Goal: Task Accomplishment & Management: Manage account settings

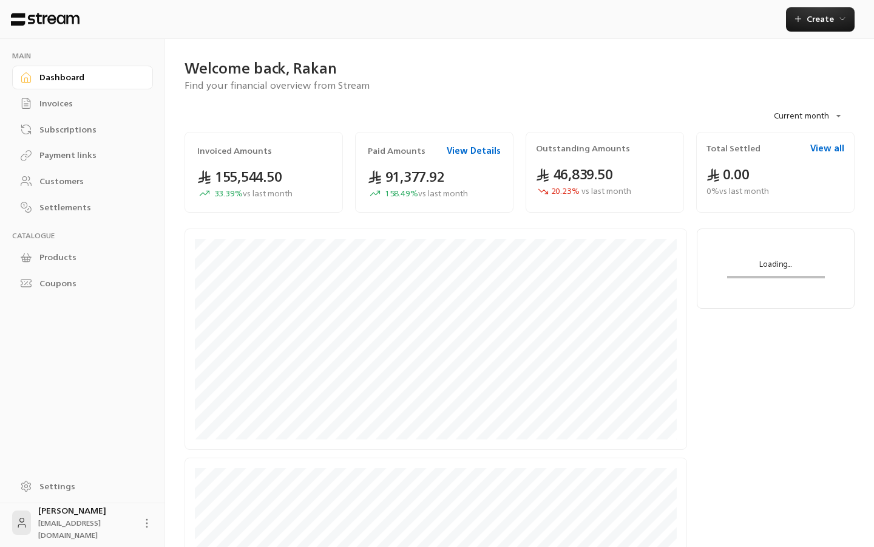
click at [76, 146] on link "Payment links" at bounding box center [82, 155] width 141 height 24
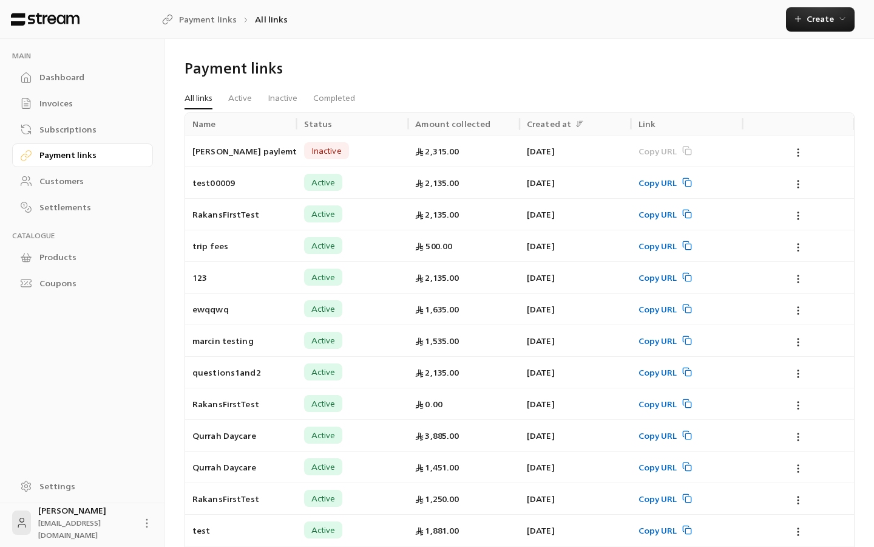
click at [65, 128] on div "Subscriptions" at bounding box center [88, 129] width 98 height 12
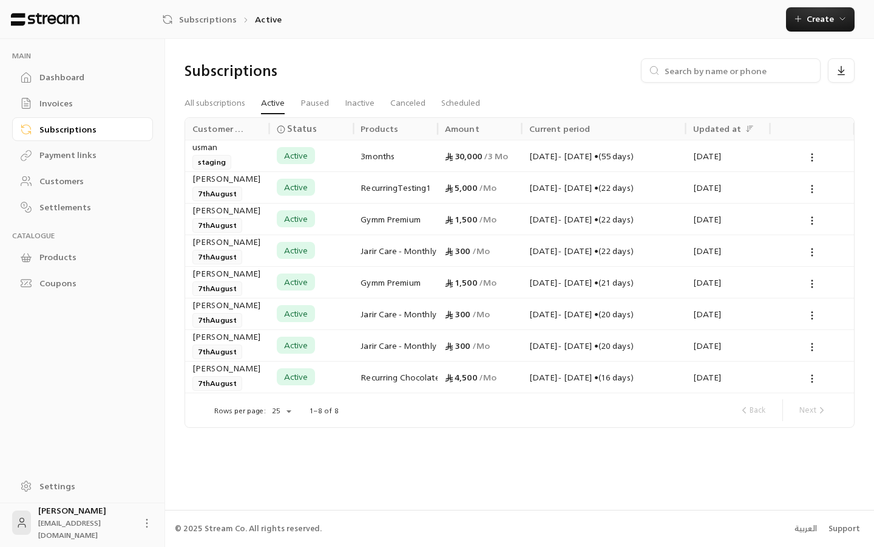
click at [69, 158] on div "Payment links" at bounding box center [88, 155] width 98 height 12
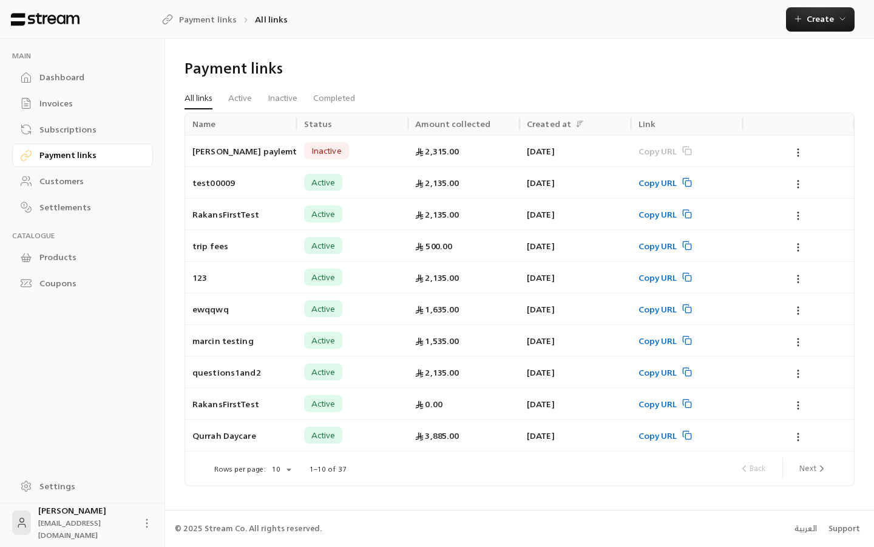
click at [256, 100] on li "Active" at bounding box center [239, 98] width 39 height 22
click at [248, 100] on link "Active" at bounding box center [240, 98] width 24 height 22
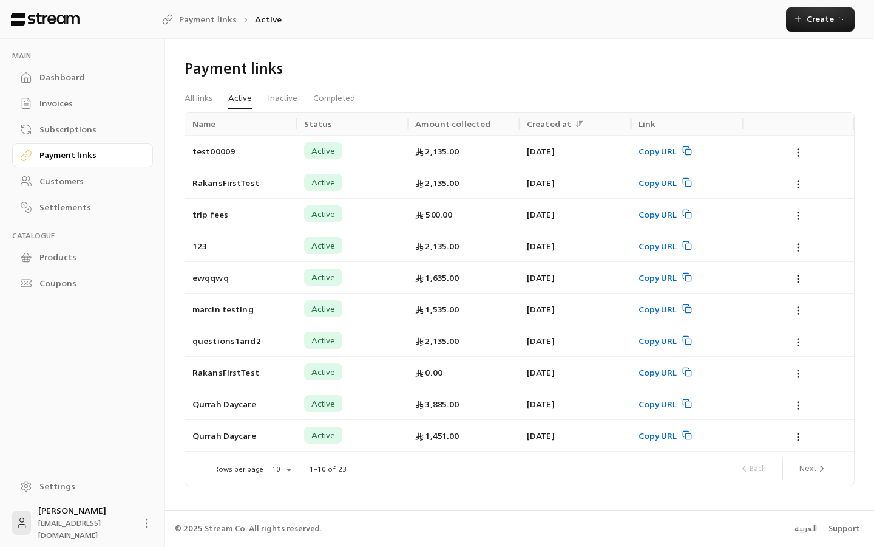
click at [56, 133] on div "Subscriptions" at bounding box center [88, 129] width 98 height 12
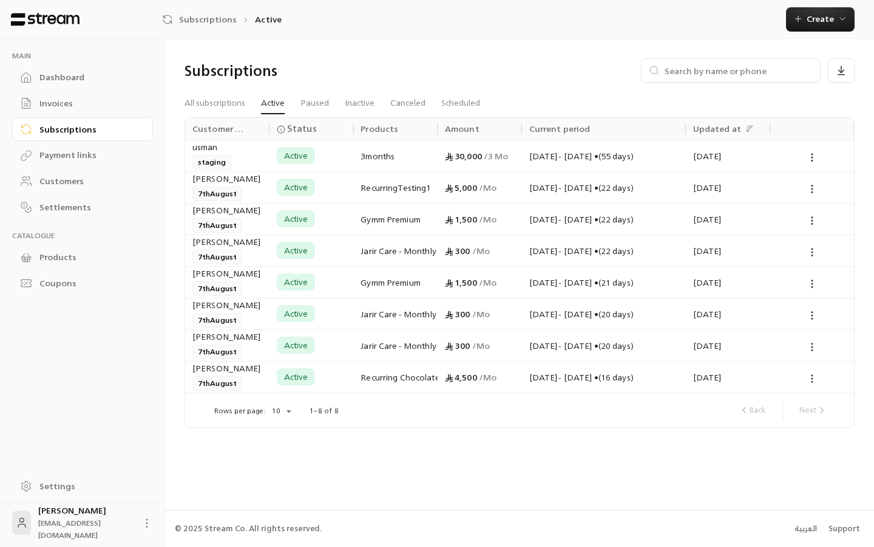
click at [73, 489] on div "Settings" at bounding box center [88, 486] width 98 height 12
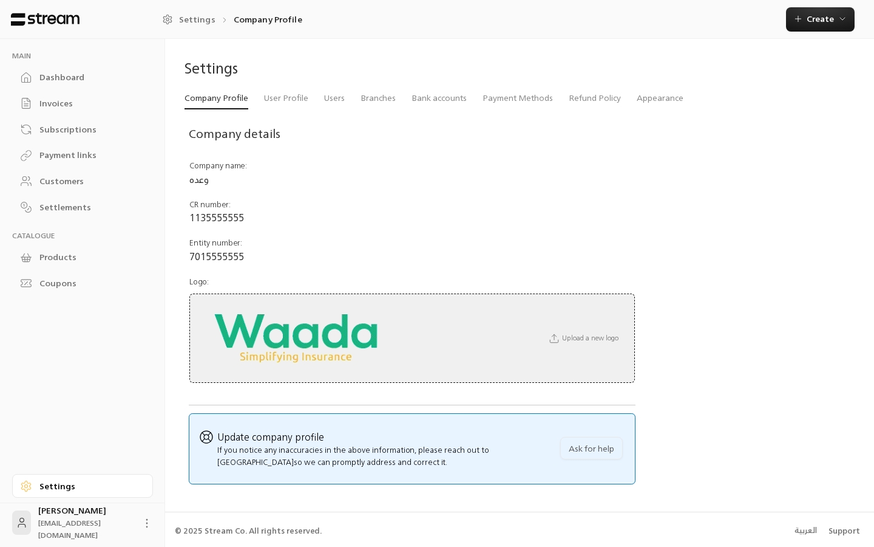
click at [660, 86] on div "Settings" at bounding box center [520, 72] width 683 height 29
click at [652, 103] on link "Appearance" at bounding box center [660, 98] width 47 height 22
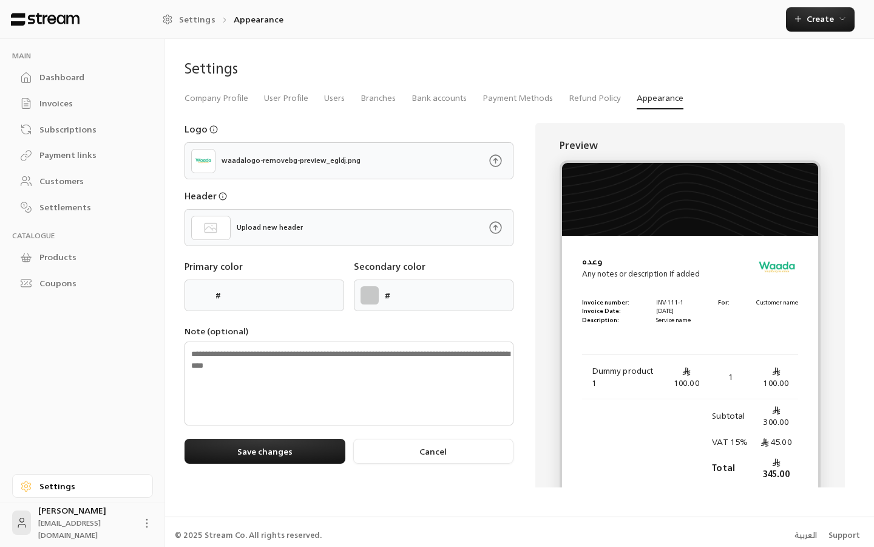
type input "******"
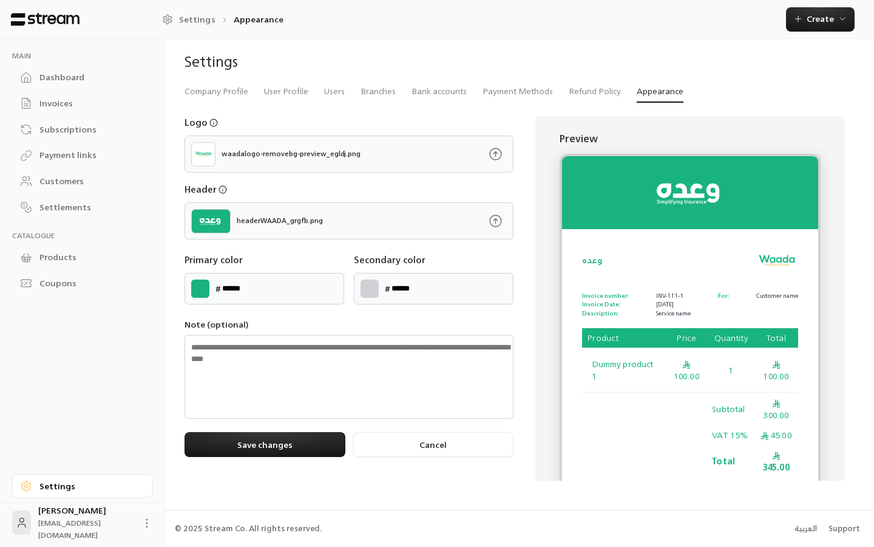
scroll to position [6, 0]
click at [700, 341] on th "Price" at bounding box center [687, 339] width 43 height 21
click at [67, 73] on div "Dashboard" at bounding box center [88, 77] width 98 height 12
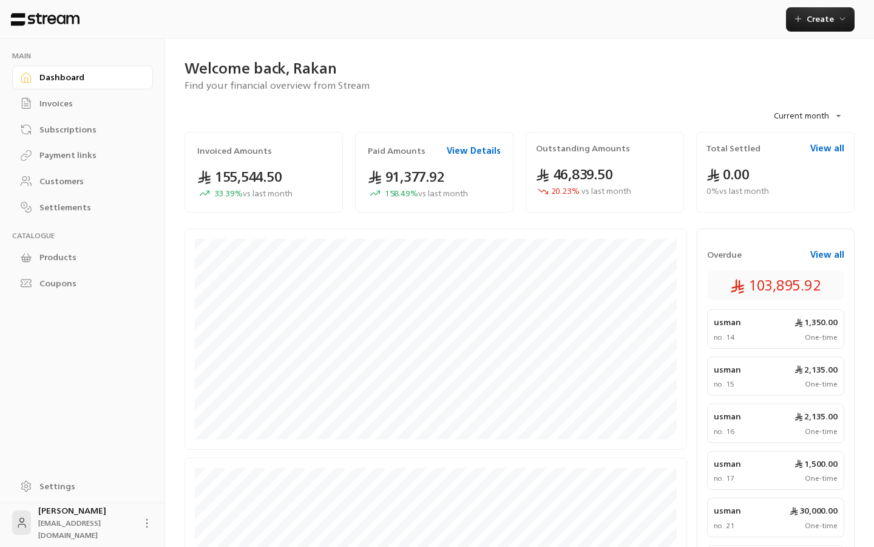
click at [65, 101] on div "Invoices" at bounding box center [88, 103] width 98 height 12
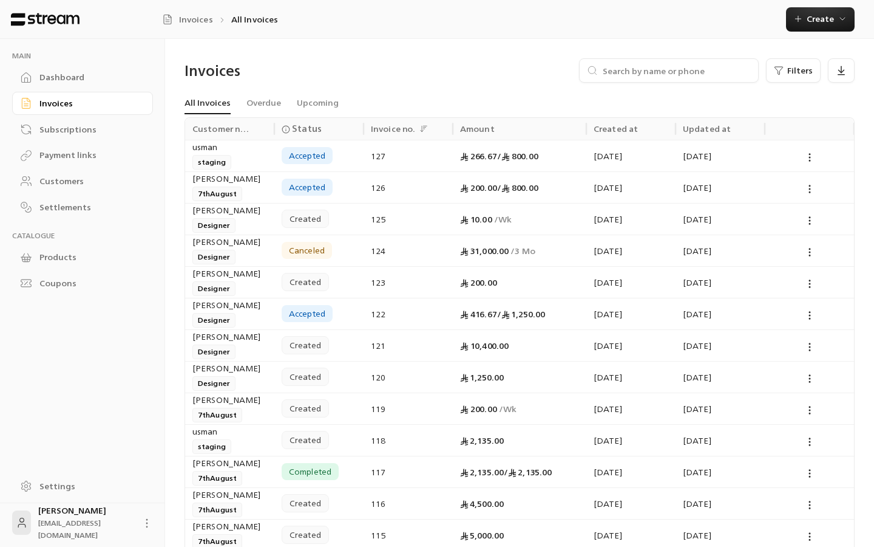
click at [379, 187] on div "126" at bounding box center [408, 187] width 75 height 31
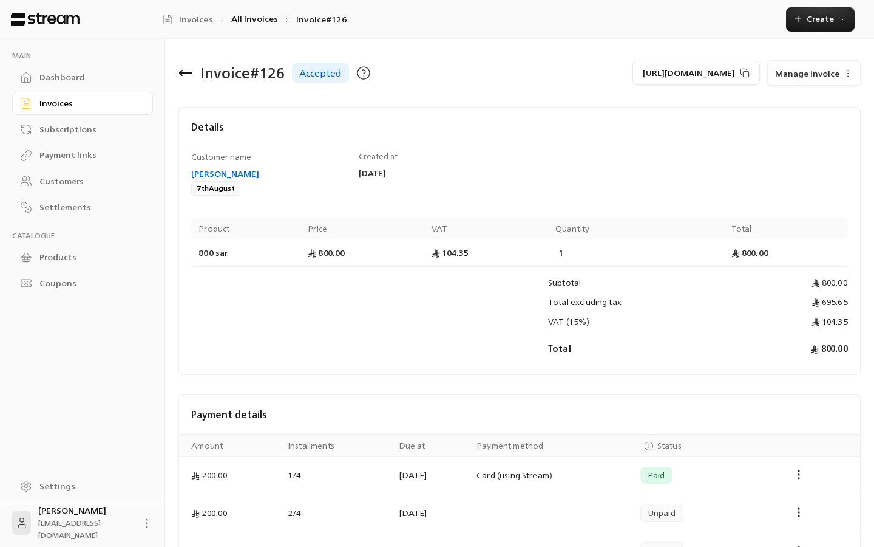
click at [850, 72] on icon "button" at bounding box center [848, 74] width 10 height 10
click at [598, 181] on div "Customer name Rakan Alhajaj 7thAugust Created at 19/08/2025 Product Price VAT Q…" at bounding box center [520, 257] width 669 height 212
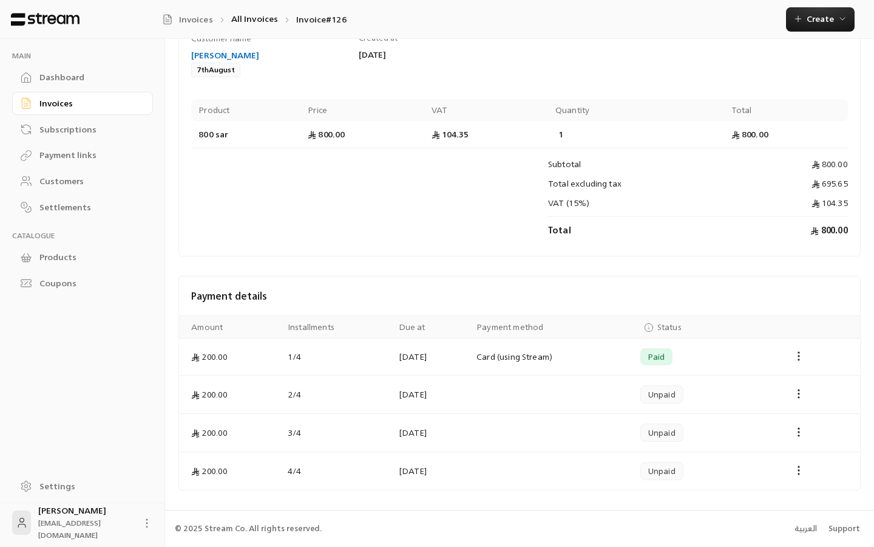
scroll to position [118, 0]
click at [70, 155] on div "Payment links" at bounding box center [88, 155] width 98 height 12
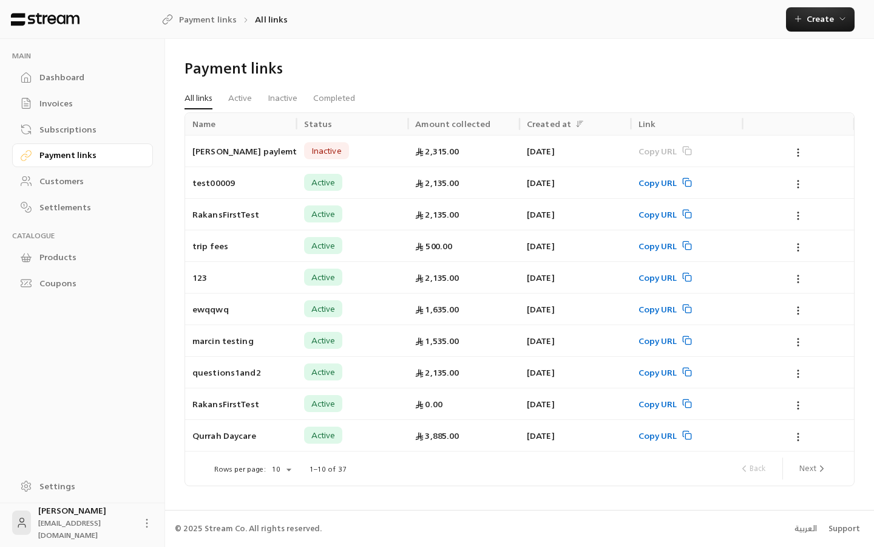
click at [67, 171] on link "Customers" at bounding box center [82, 181] width 141 height 24
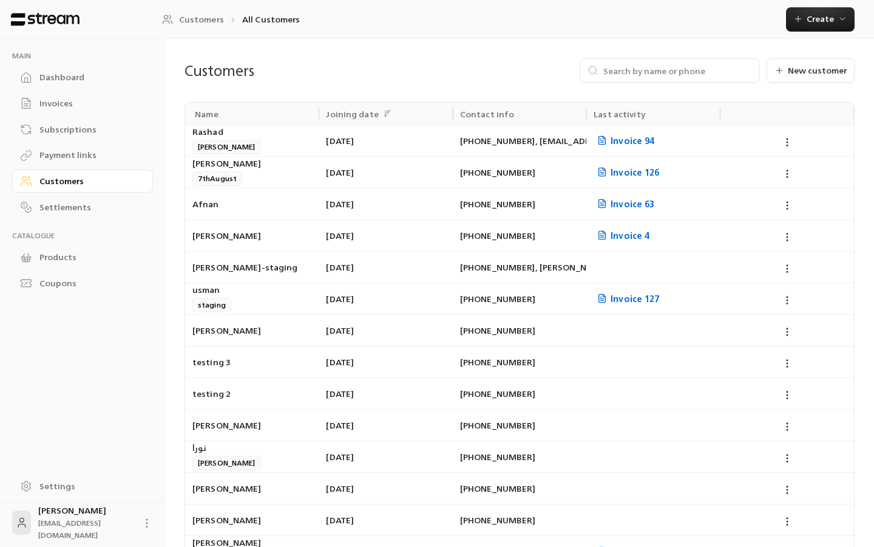
click at [55, 81] on div "Dashboard" at bounding box center [88, 77] width 98 height 12
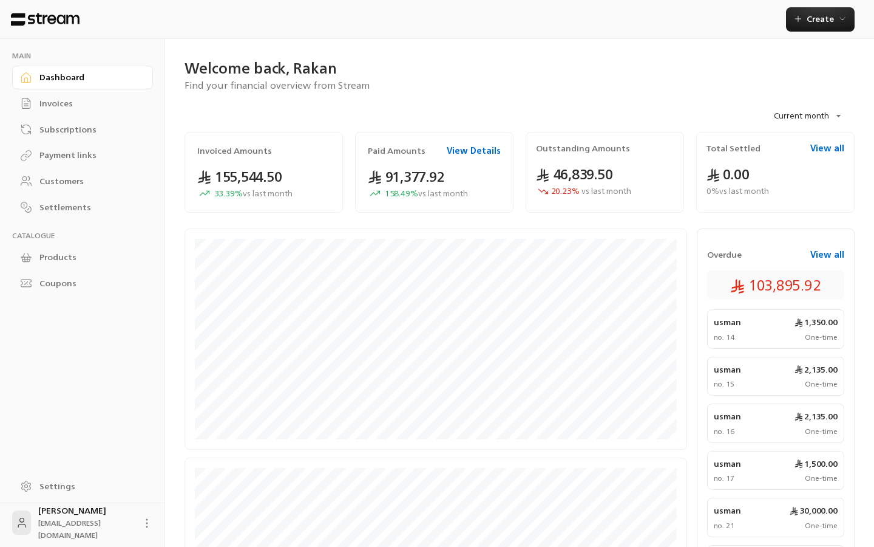
click at [73, 102] on div "Invoices" at bounding box center [88, 103] width 98 height 12
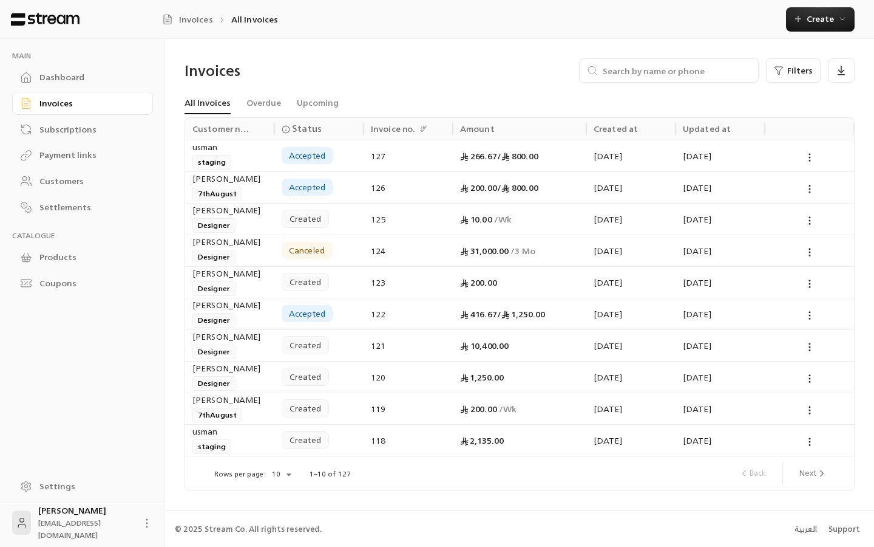
click at [611, 187] on div "[DATE]" at bounding box center [631, 187] width 75 height 31
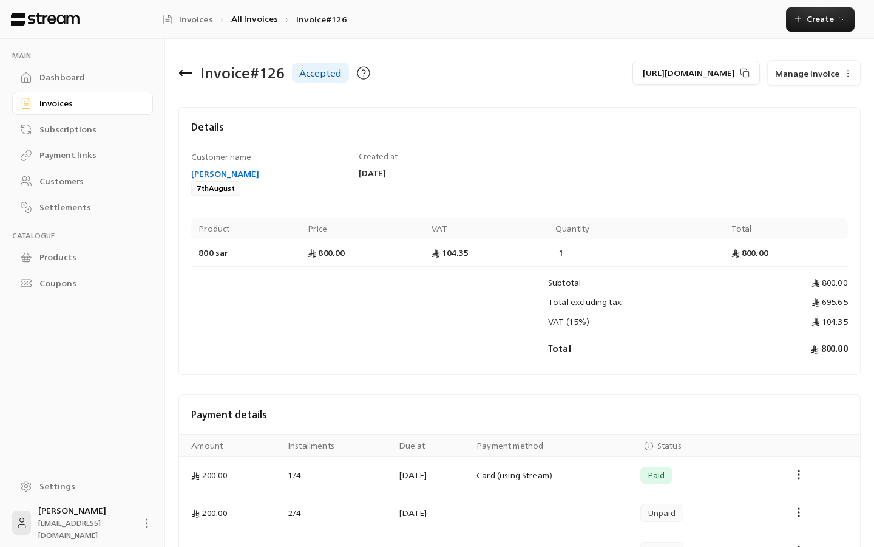
click at [52, 282] on div "Coupons" at bounding box center [88, 283] width 98 height 12
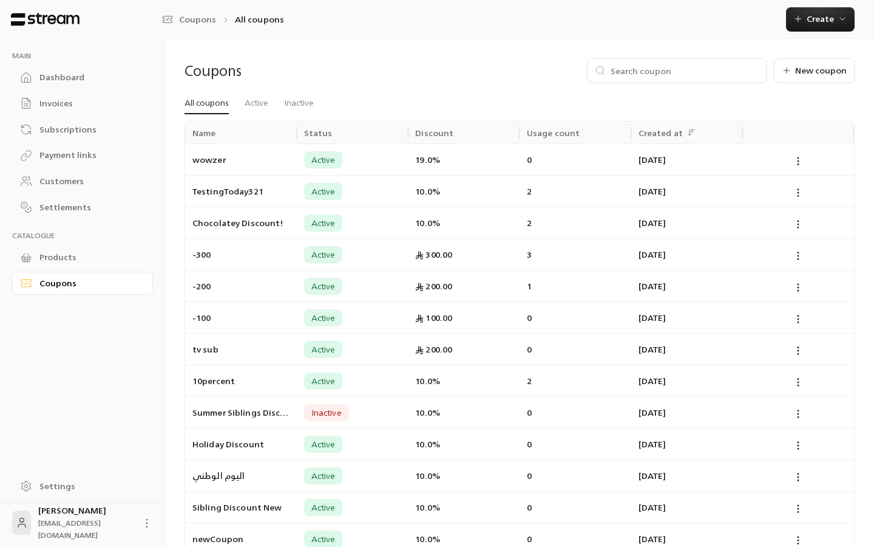
click at [36, 485] on link "Settings" at bounding box center [82, 486] width 141 height 24
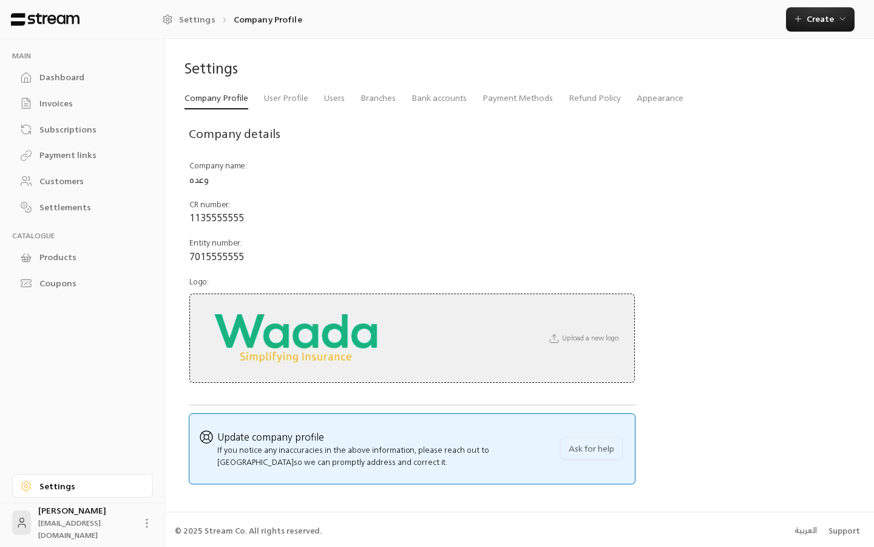
drag, startPoint x: 333, startPoint y: 348, endPoint x: 699, endPoint y: 124, distance: 429.0
click at [615, 211] on td "CR number : 1135555555" at bounding box center [412, 211] width 447 height 38
drag, startPoint x: 316, startPoint y: 328, endPoint x: 570, endPoint y: 0, distance: 415.0
click at [485, 223] on td "CR number : 1135555555" at bounding box center [412, 211] width 447 height 38
drag, startPoint x: 329, startPoint y: 340, endPoint x: 371, endPoint y: 285, distance: 69.2
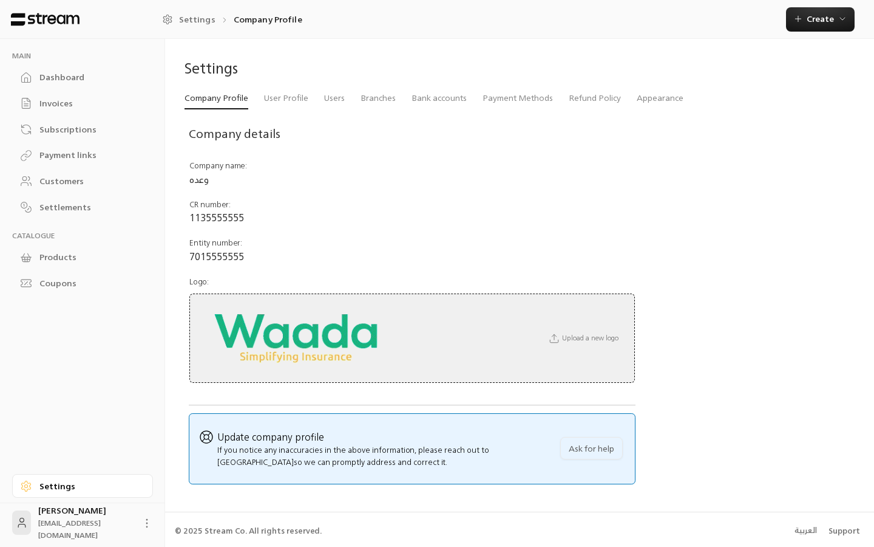
click at [371, 285] on td "Logo : Upload a new logo" at bounding box center [412, 333] width 447 height 127
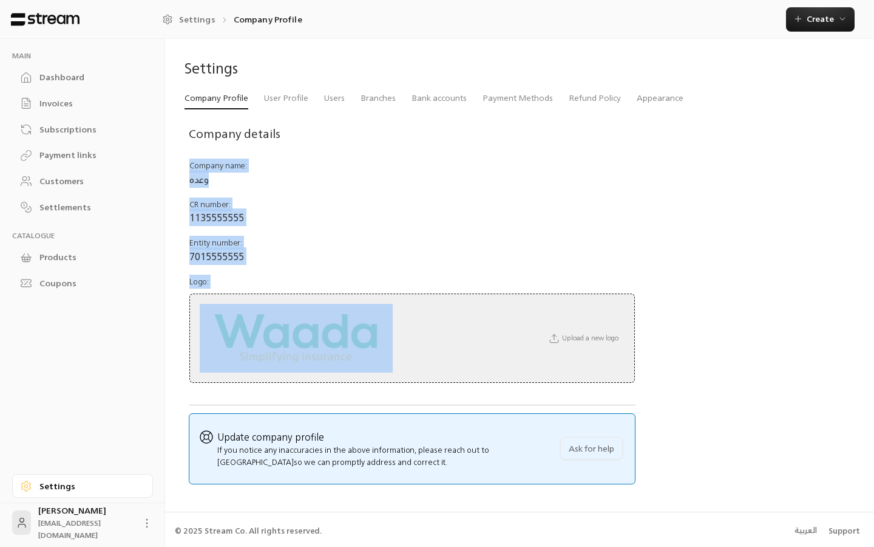
drag, startPoint x: 408, startPoint y: 344, endPoint x: 466, endPoint y: 138, distance: 213.9
click at [466, 138] on div "Company details Company name : وعده CR number : 1135555555 Entity number : 7015…" at bounding box center [412, 254] width 447 height 284
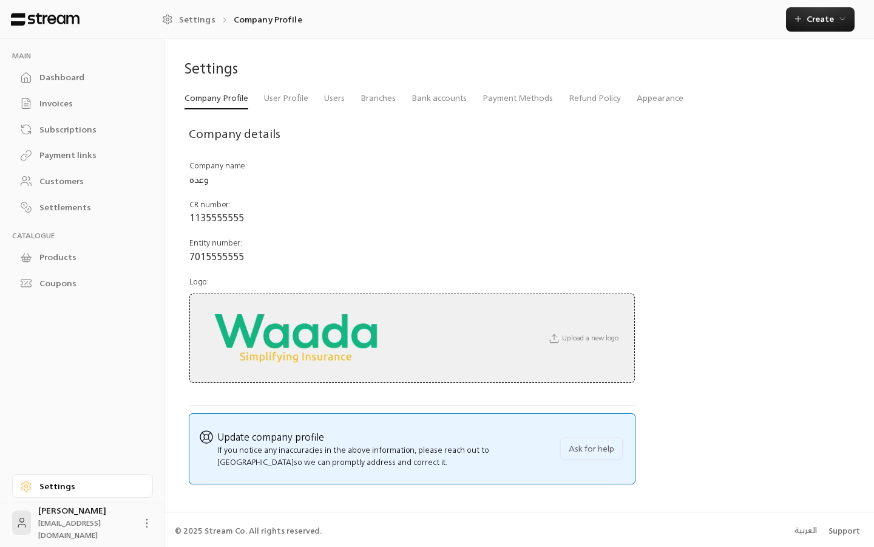
click at [693, 262] on div "Company details Company name : وعده CR number : 1135555555 Entity number : 7015…" at bounding box center [520, 298] width 670 height 372
click at [483, 339] on div "Upload a new logo" at bounding box center [412, 338] width 446 height 90
click at [587, 324] on div "Upload a new logo" at bounding box center [412, 338] width 446 height 90
click at [580, 335] on span "Upload a new logo" at bounding box center [582, 338] width 83 height 12
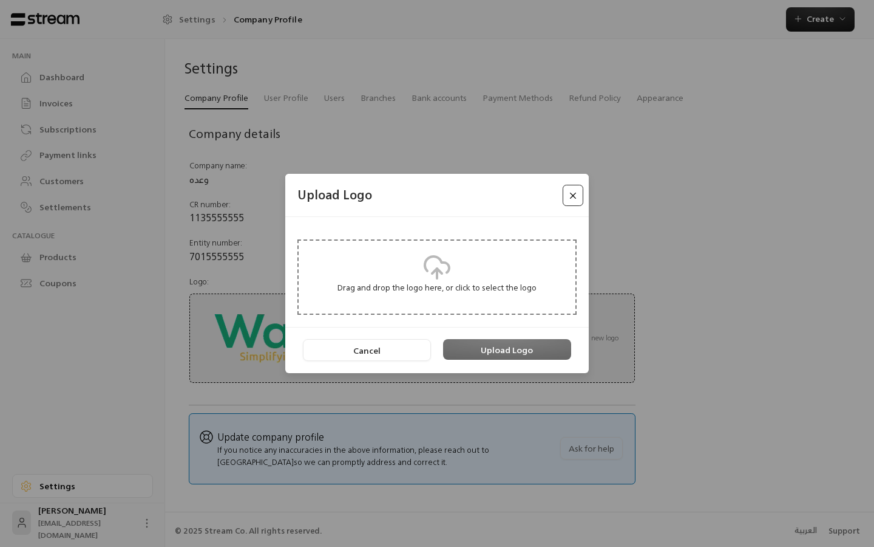
click at [573, 185] on button "Close" at bounding box center [573, 195] width 21 height 21
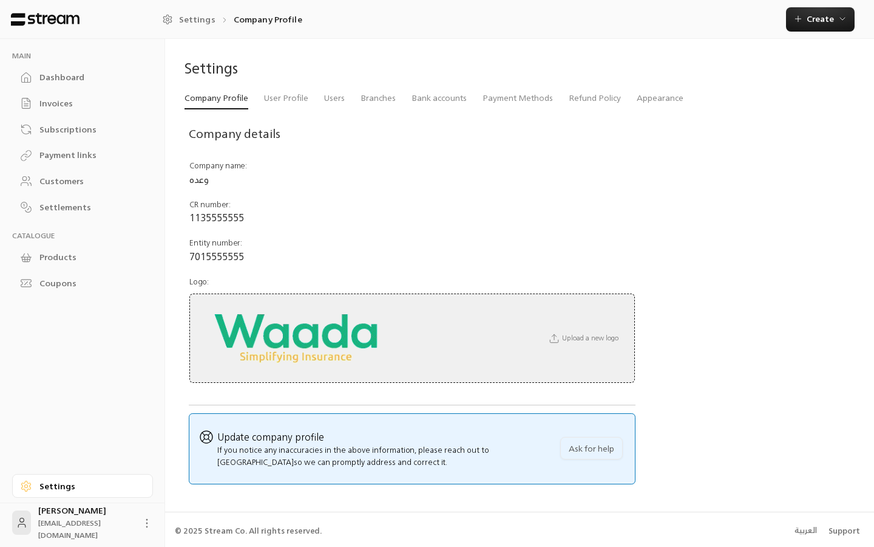
drag, startPoint x: 409, startPoint y: 358, endPoint x: 208, endPoint y: 318, distance: 204.4
click at [208, 318] on div "Upload a new logo" at bounding box center [412, 338] width 446 height 90
drag, startPoint x: 221, startPoint y: 318, endPoint x: 347, endPoint y: 365, distance: 134.9
drag, startPoint x: 323, startPoint y: 343, endPoint x: 576, endPoint y: 115, distance: 340.9
click at [516, 212] on td "CR number : 1135555555" at bounding box center [412, 211] width 447 height 38
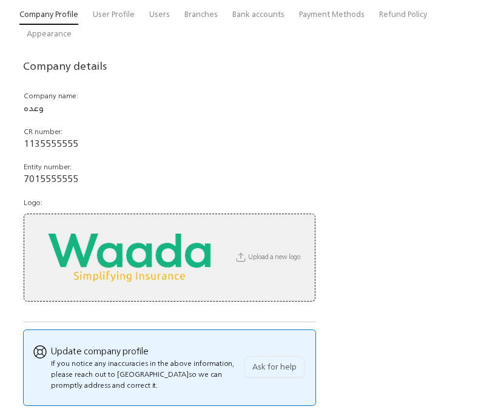
scroll to position [147, 0]
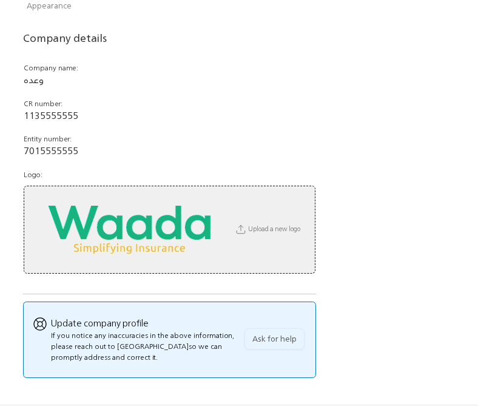
drag, startPoint x: 176, startPoint y: 233, endPoint x: 325, endPoint y: 73, distance: 218.3
click at [325, 73] on div "Company details Company name : وعده CR number : 1135555555 Entity number : 7015…" at bounding box center [239, 198] width 440 height 359
drag, startPoint x: 132, startPoint y: 232, endPoint x: 230, endPoint y: 117, distance: 150.4
click at [206, 229] on img at bounding box center [129, 230] width 193 height 69
click at [201, 231] on img at bounding box center [129, 230] width 193 height 69
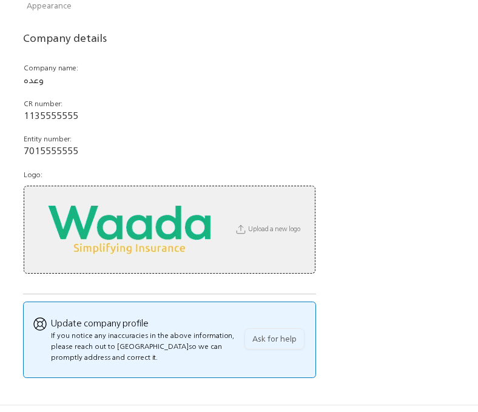
click at [197, 248] on img at bounding box center [129, 230] width 193 height 69
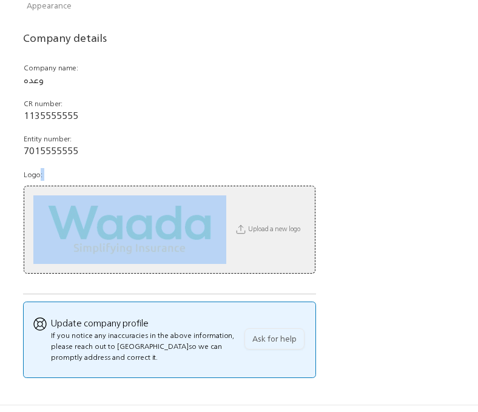
drag, startPoint x: 197, startPoint y: 248, endPoint x: 177, endPoint y: 194, distance: 57.1
click at [177, 196] on img at bounding box center [129, 230] width 193 height 69
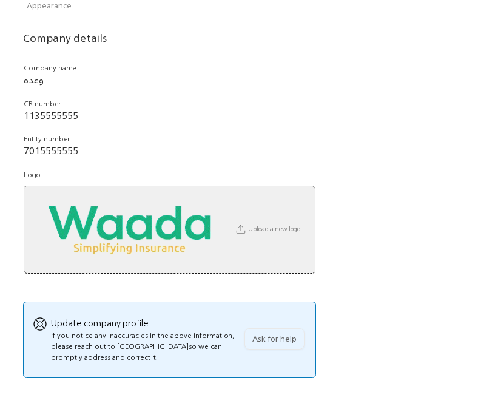
drag, startPoint x: 172, startPoint y: 227, endPoint x: 365, endPoint y: 13, distance: 287.6
click at [338, 182] on div "Company details Company name : وعده CR number : 1135555555 Entity number : 7015…" at bounding box center [239, 198] width 440 height 359
click at [79, 145] on td "Entity number : 7015555555" at bounding box center [169, 146] width 293 height 36
drag, startPoint x: 52, startPoint y: 240, endPoint x: 364, endPoint y: 4, distance: 391.5
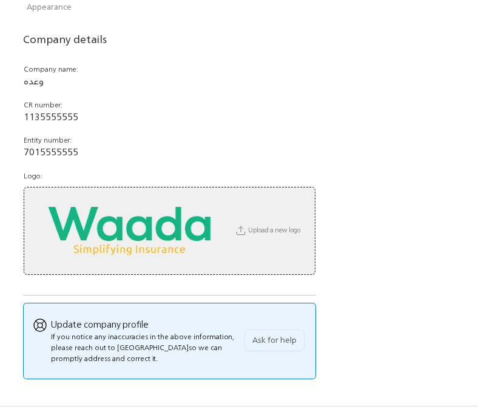
click at [301, 296] on div "Company details Company name : وعده CR number : 1135555555 Entity number : 7015…" at bounding box center [169, 200] width 293 height 359
click at [274, 341] on button "Ask for help" at bounding box center [275, 340] width 60 height 21
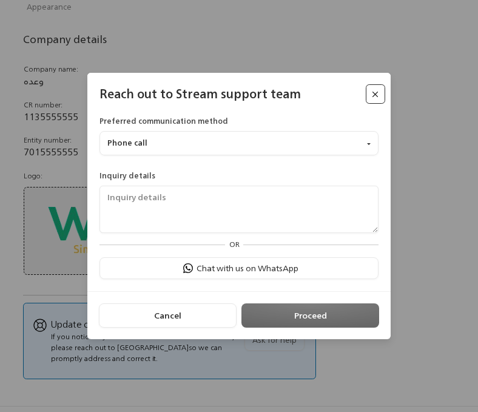
click at [375, 95] on button "Close" at bounding box center [375, 93] width 19 height 19
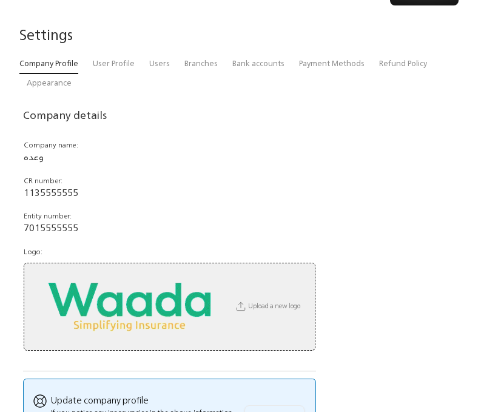
scroll to position [0, 0]
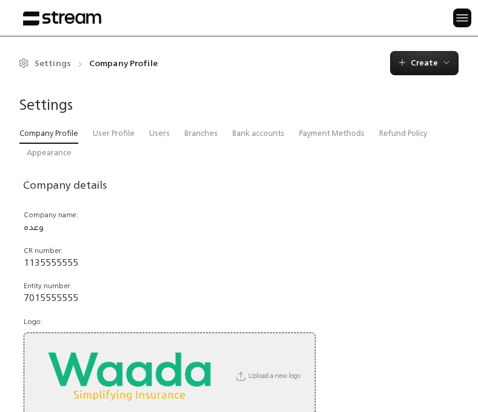
drag, startPoint x: 145, startPoint y: 251, endPoint x: 457, endPoint y: -64, distance: 443.5
click at [236, 349] on div "Upload a new logo" at bounding box center [170, 377] width 292 height 88
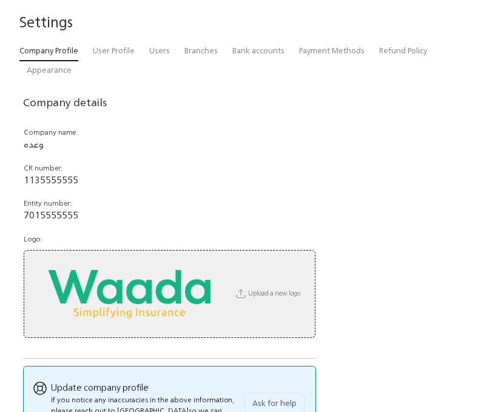
scroll to position [91, 0]
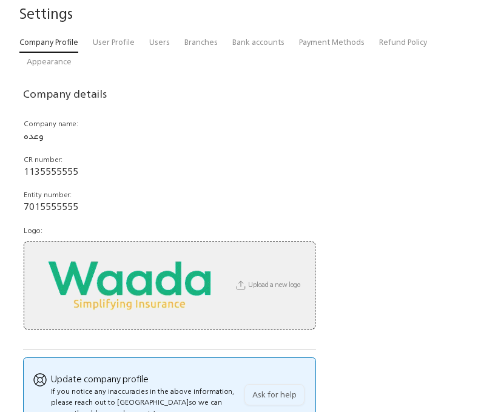
drag, startPoint x: 190, startPoint y: 305, endPoint x: 488, endPoint y: 336, distance: 299.1
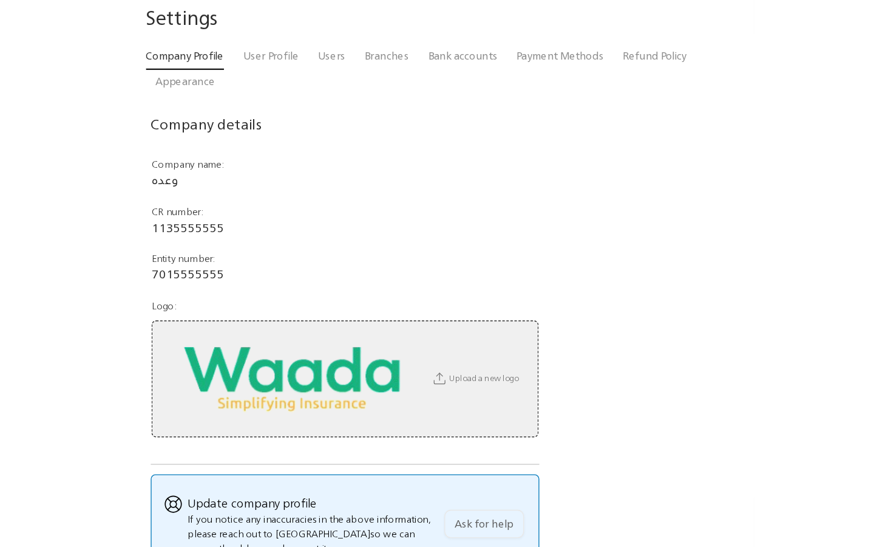
scroll to position [0, 0]
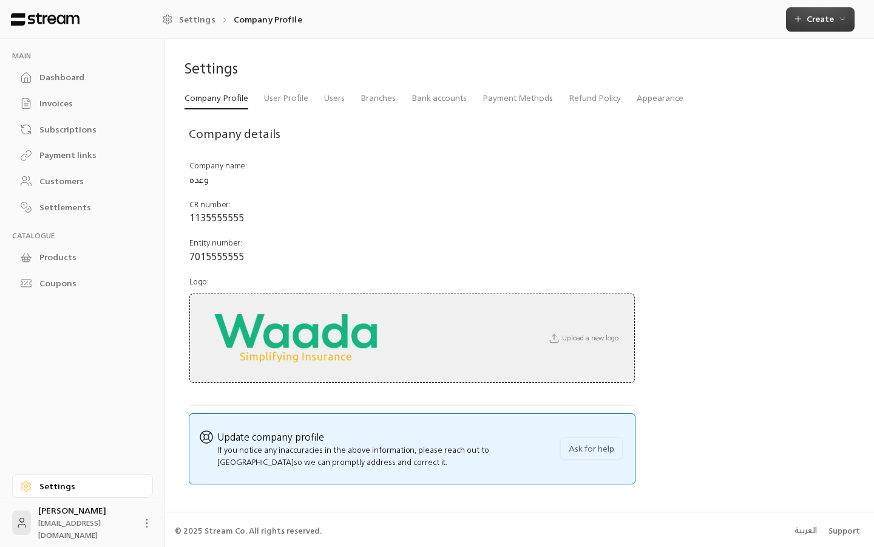
click at [808, 19] on span "Create" at bounding box center [821, 18] width 54 height 15
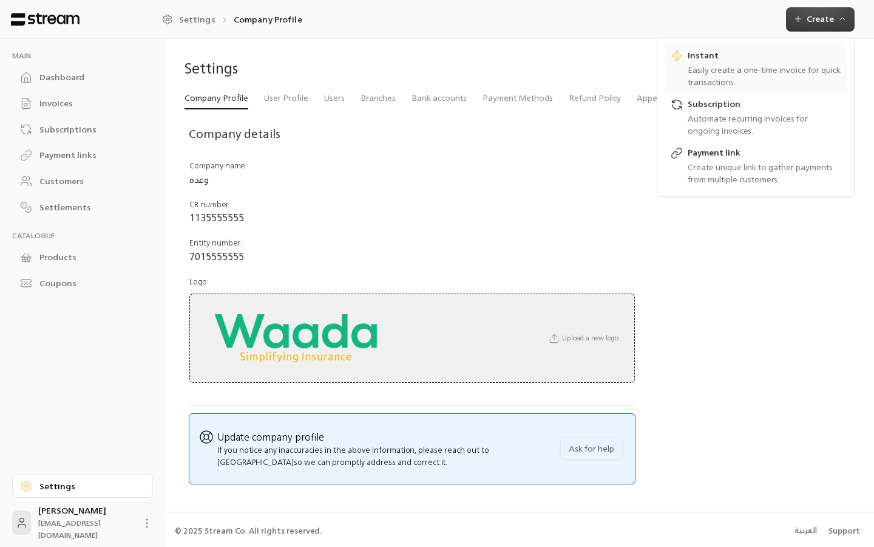
click at [678, 57] on icon at bounding box center [677, 56] width 12 height 12
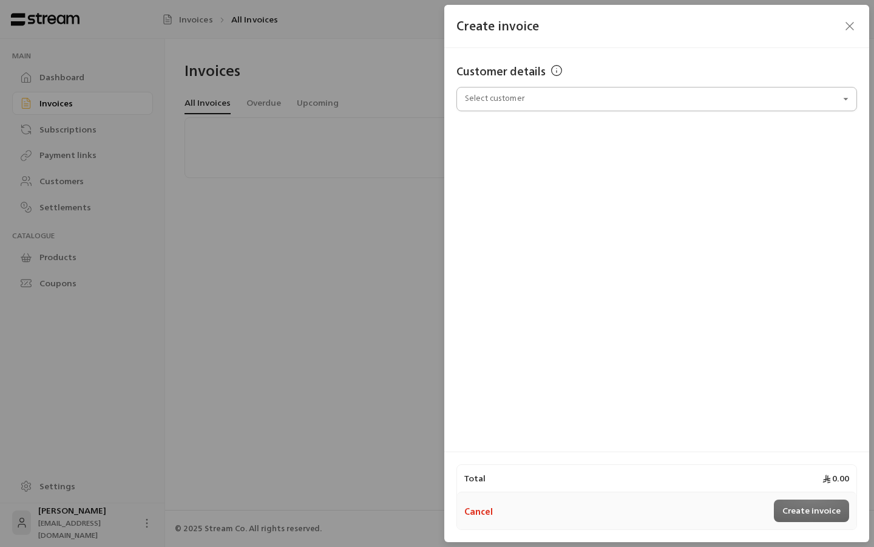
click at [534, 95] on input "Select customer" at bounding box center [657, 99] width 401 height 21
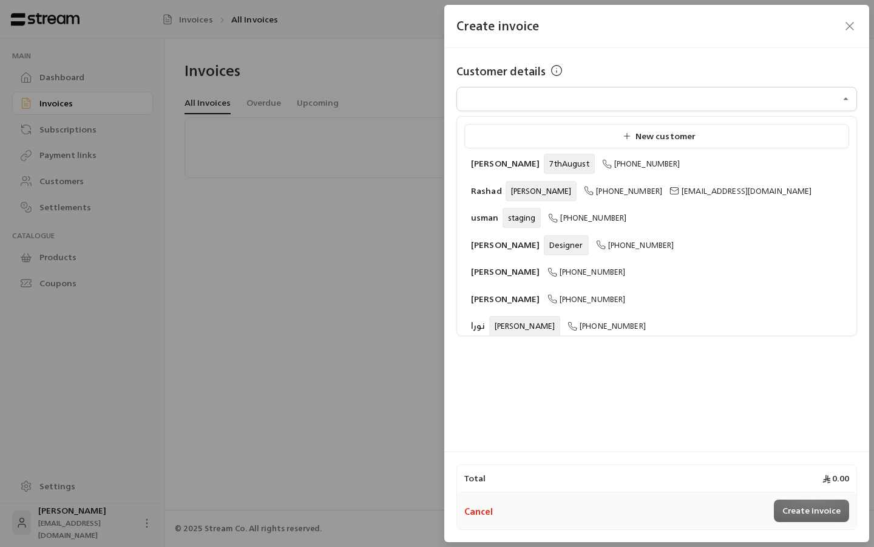
click at [575, 372] on div "Customer details Select customer Select customer" at bounding box center [656, 248] width 425 height 400
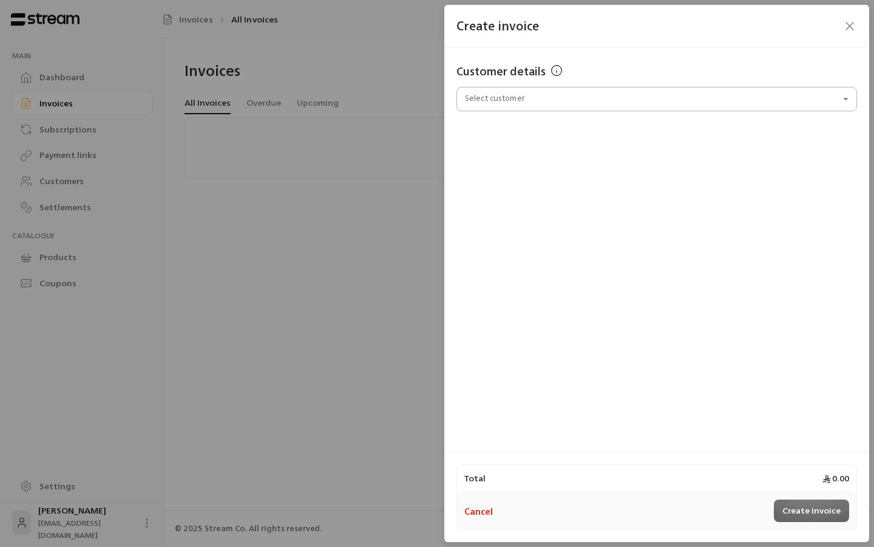
click at [508, 109] on input "Select customer" at bounding box center [657, 99] width 401 height 21
type input "***"
click at [846, 22] on icon "button" at bounding box center [850, 26] width 15 height 15
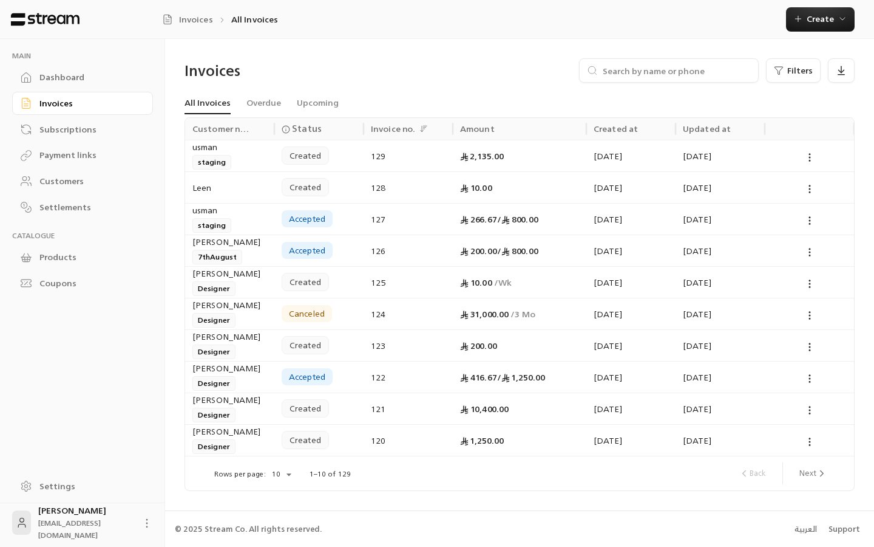
click at [45, 480] on link "Settings" at bounding box center [82, 486] width 141 height 24
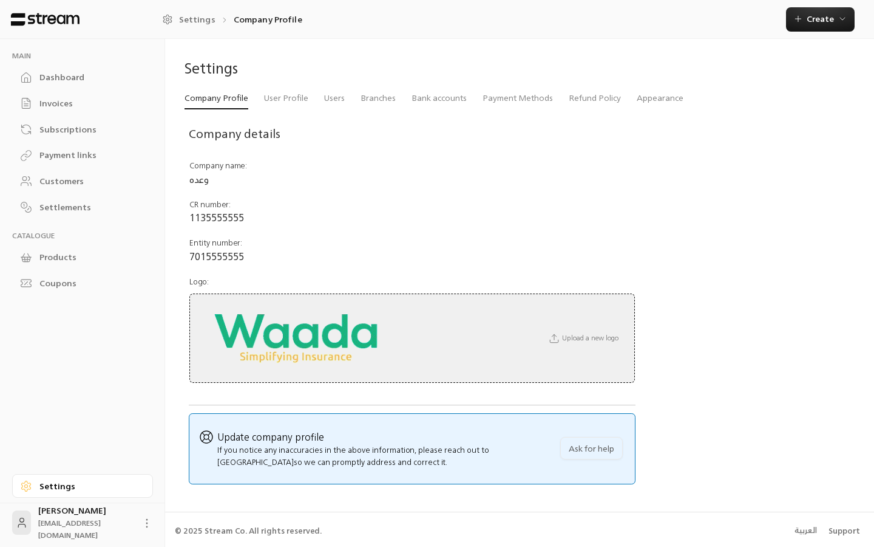
click at [36, 491] on link "Settings" at bounding box center [82, 486] width 141 height 24
click at [78, 494] on link "Settings" at bounding box center [82, 486] width 141 height 24
click at [83, 488] on div "Settings" at bounding box center [88, 486] width 98 height 12
click at [23, 482] on icon at bounding box center [26, 486] width 12 height 12
click at [24, 482] on icon at bounding box center [26, 486] width 12 height 12
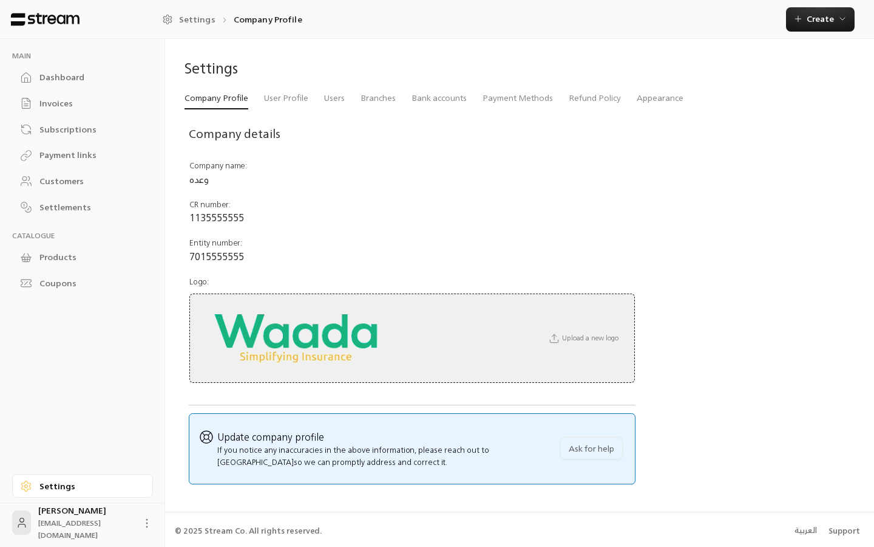
click at [141, 525] on icon at bounding box center [147, 523] width 12 height 12
click at [131, 526] on li "Logout" at bounding box center [117, 522] width 46 height 19
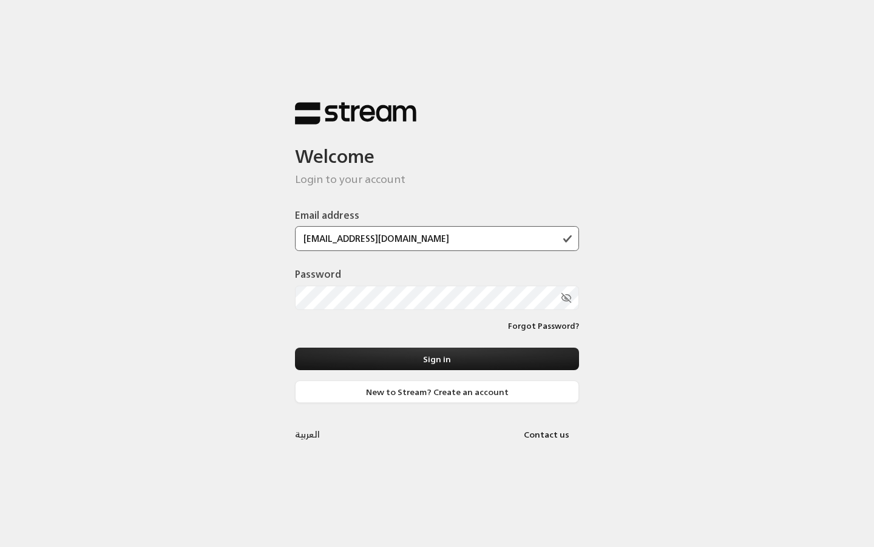
type input "leen@streampay.sa"
click at [437, 358] on button "Sign in" at bounding box center [437, 358] width 284 height 22
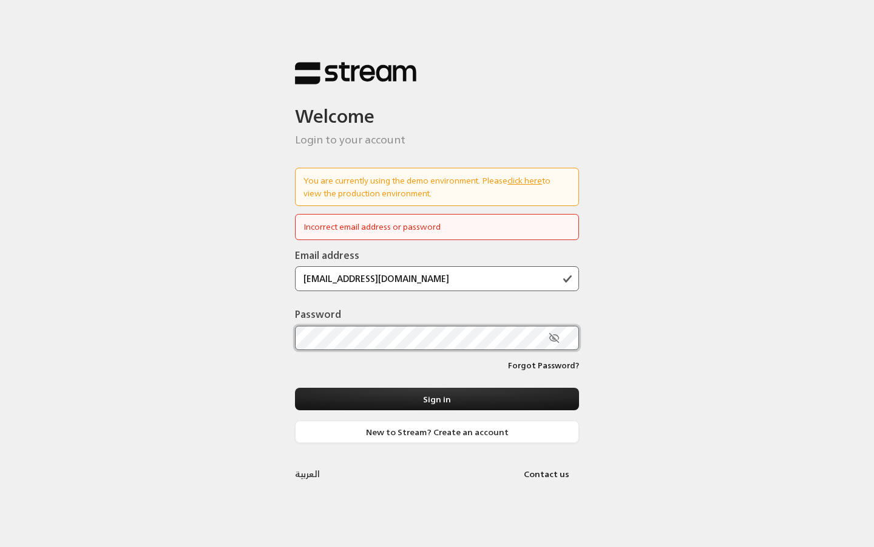
click at [278, 341] on div "Welcome Login to your account You are currently using the demo environment. Ple…" at bounding box center [437, 273] width 874 height 547
click at [551, 339] on icon "toggle password visibility" at bounding box center [554, 337] width 11 height 11
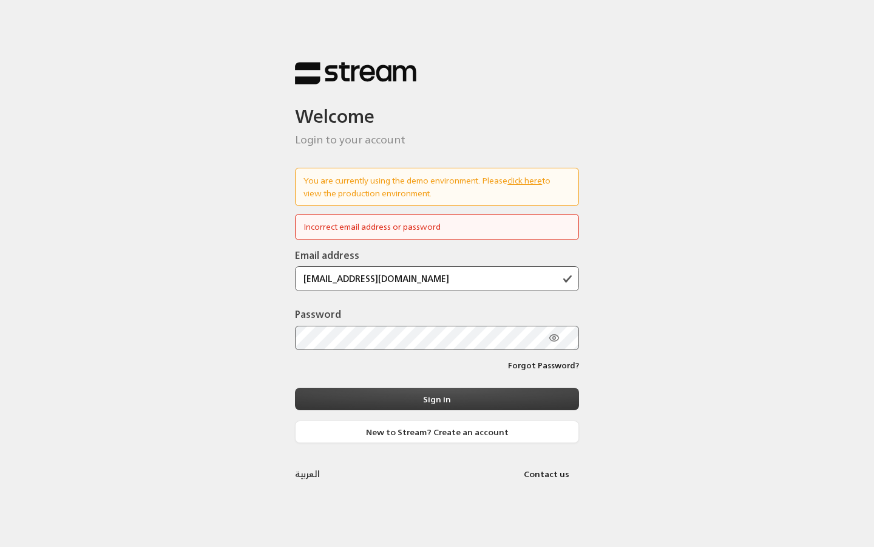
click at [370, 398] on button "Sign in" at bounding box center [437, 398] width 284 height 22
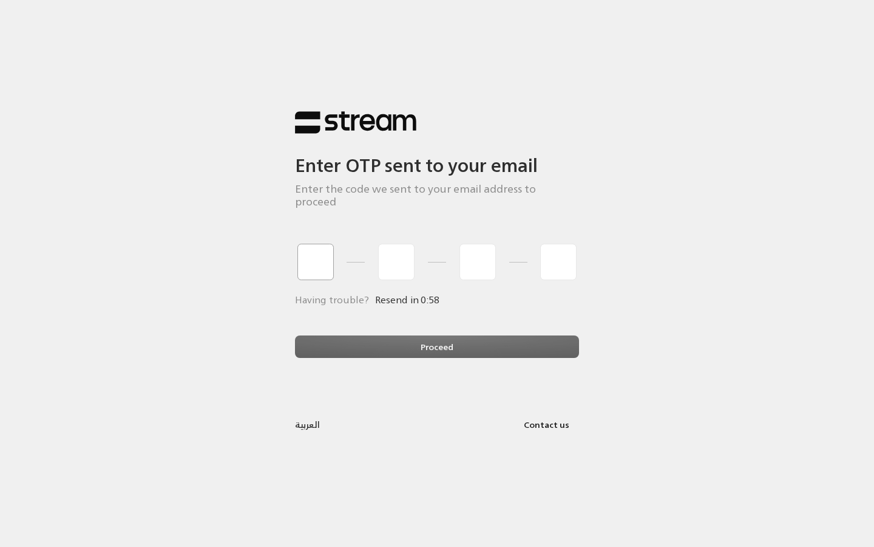
type input "1"
type input "2"
type input "3"
type input "4"
